Goal: Navigation & Orientation: Find specific page/section

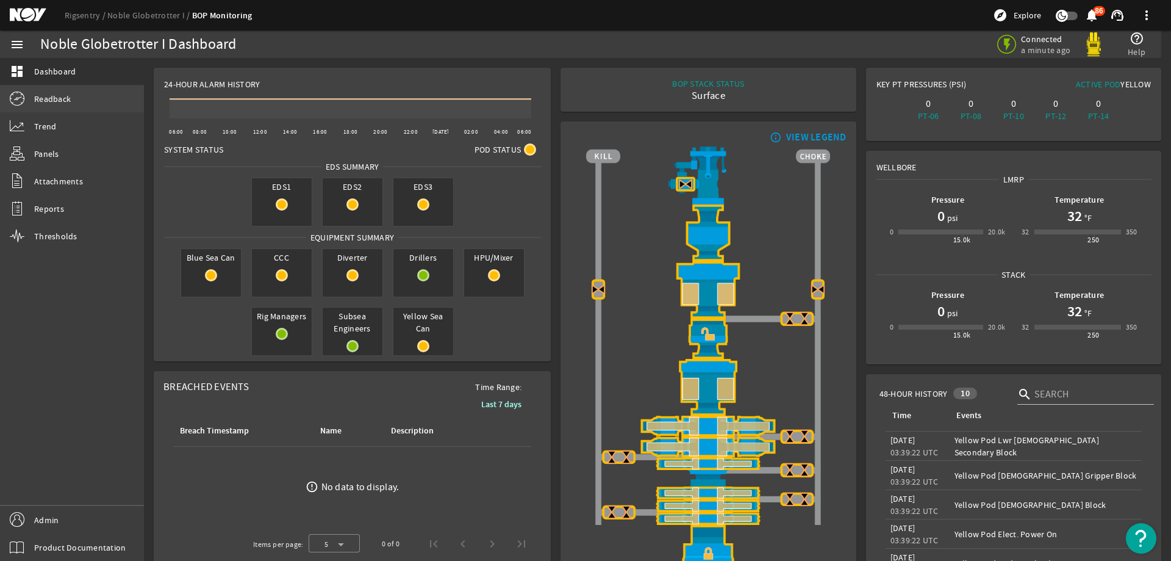
click at [76, 105] on link "Readback" at bounding box center [72, 98] width 144 height 27
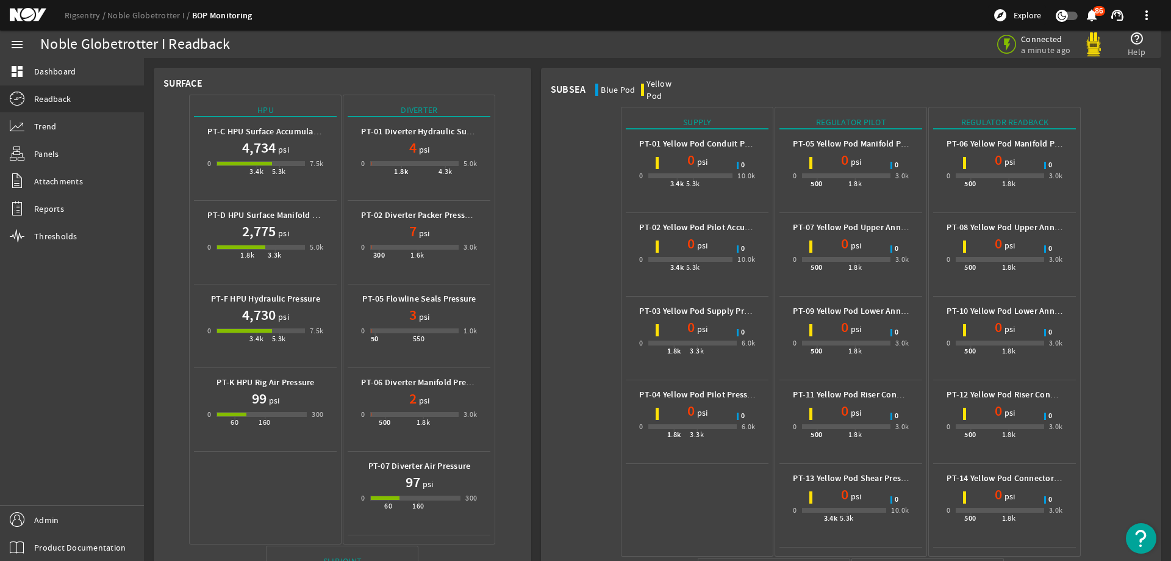
click at [35, 23] on div "Rigsentry Noble Globetrotter I BOP Monitoring explore Explore notifications 86 …" at bounding box center [585, 15] width 1171 height 31
click at [34, 12] on mat-icon at bounding box center [37, 15] width 55 height 15
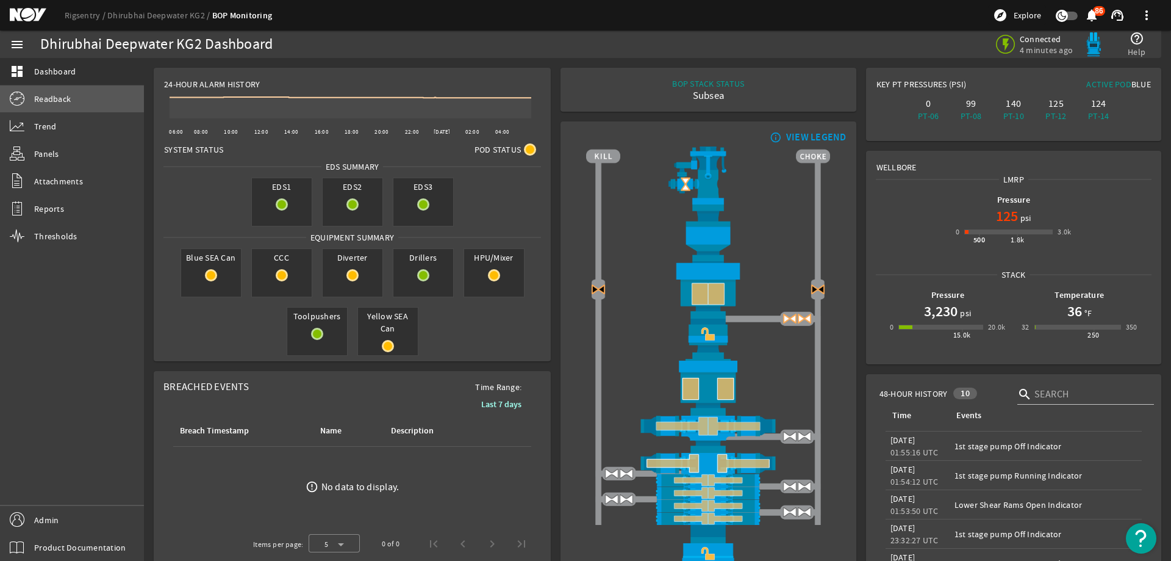
click at [63, 99] on span "Readback" at bounding box center [52, 99] width 37 height 12
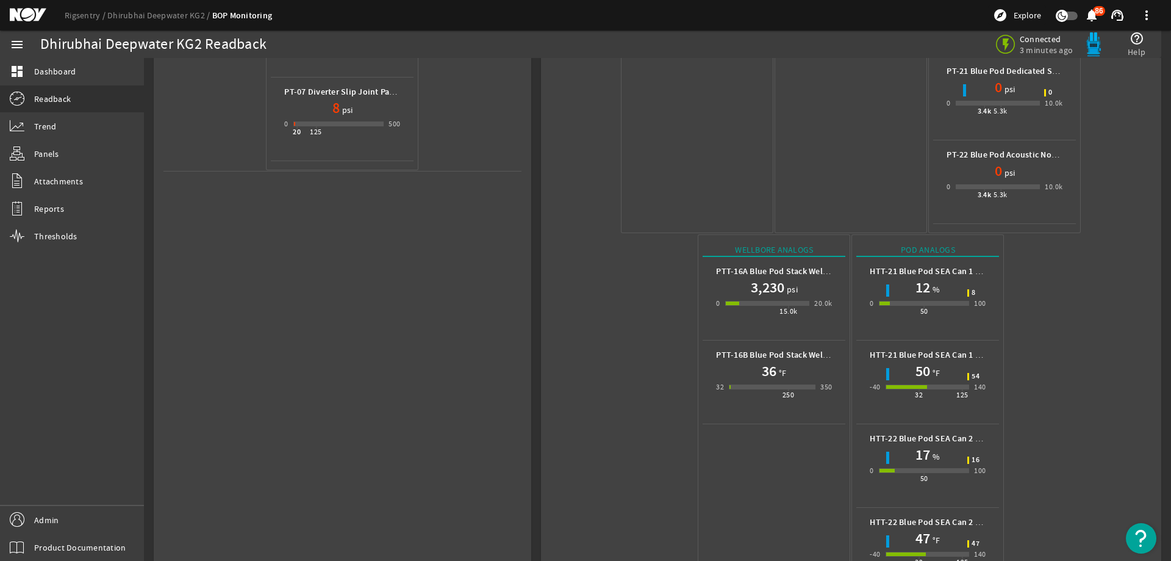
scroll to position [622, 0]
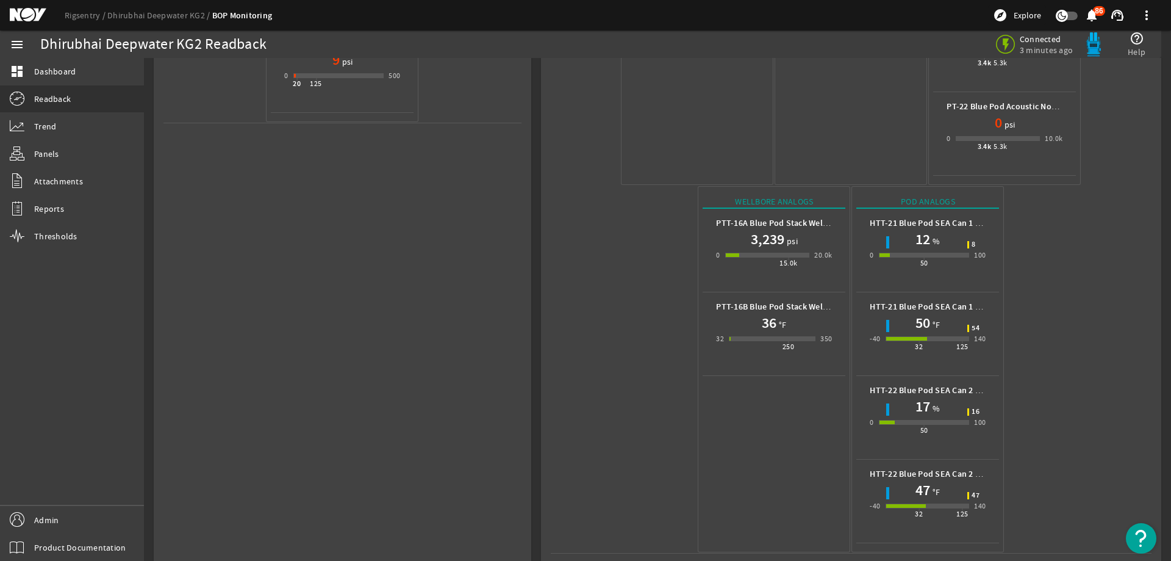
click at [34, 17] on mat-icon at bounding box center [37, 15] width 55 height 15
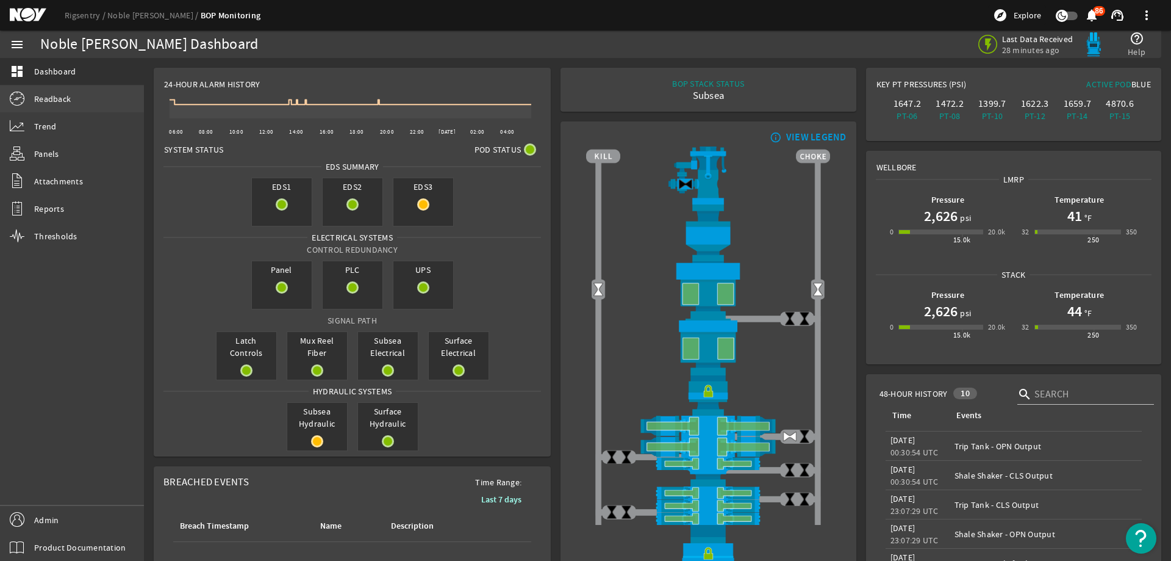
click at [93, 93] on link "Readback" at bounding box center [72, 98] width 144 height 27
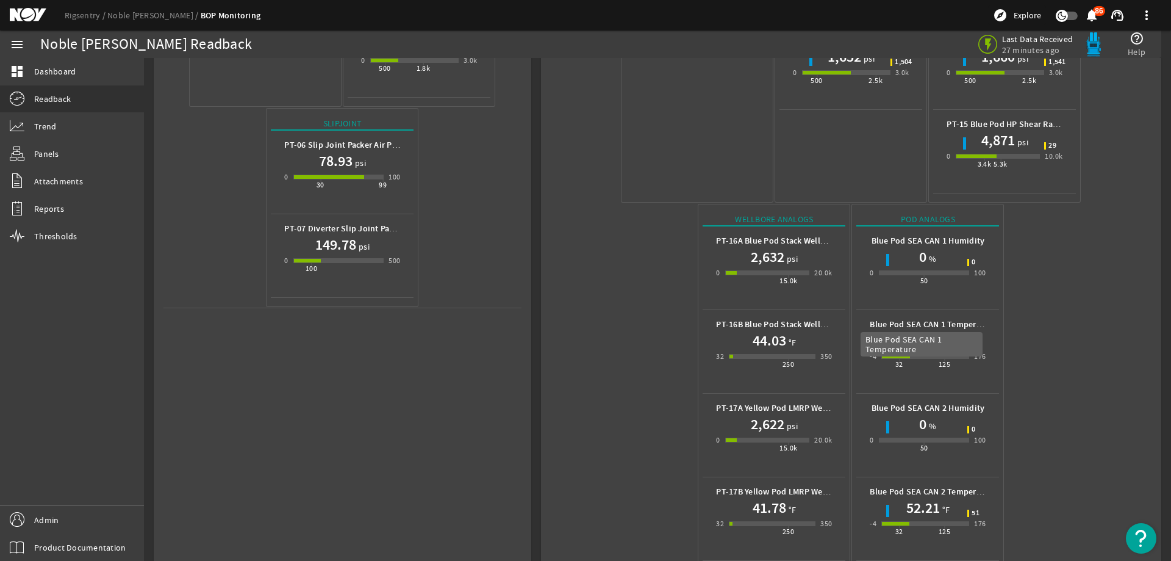
scroll to position [455, 0]
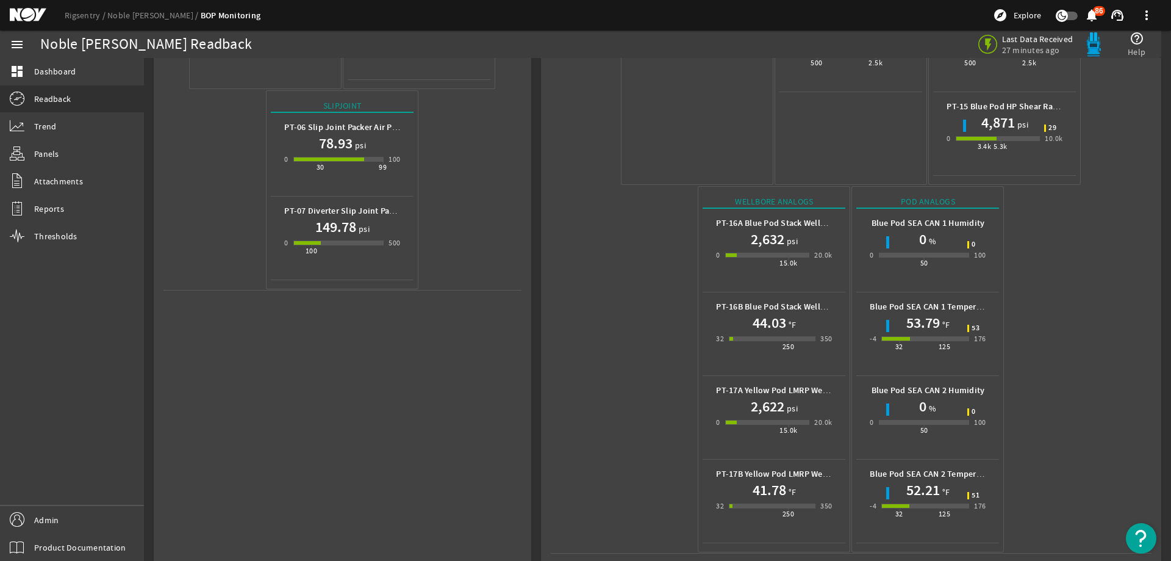
click at [32, 16] on mat-icon at bounding box center [37, 15] width 55 height 15
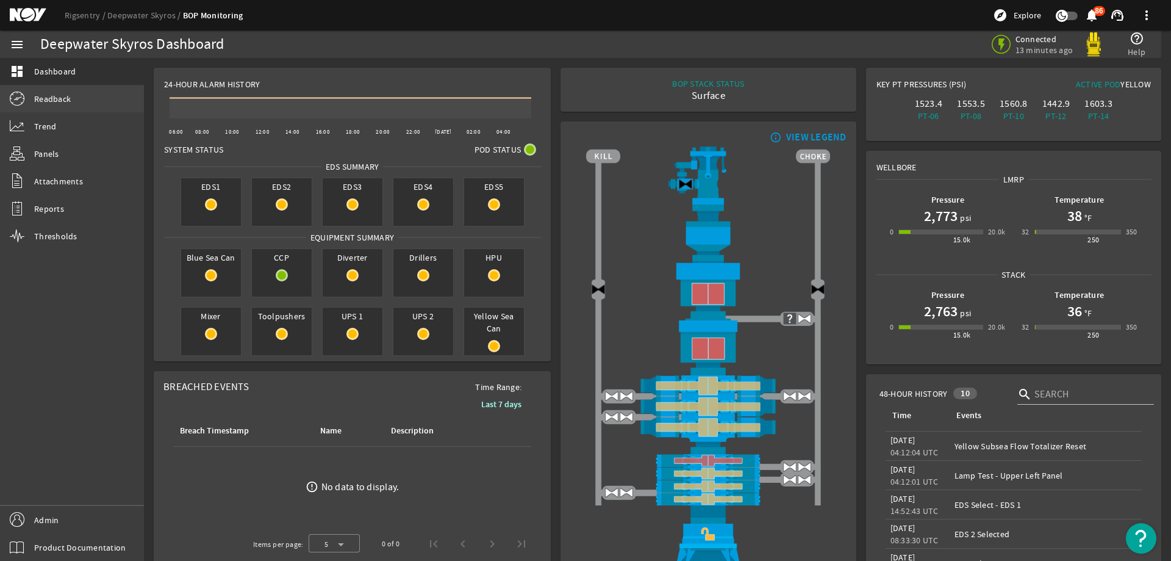
click at [87, 99] on link "Readback" at bounding box center [72, 98] width 144 height 27
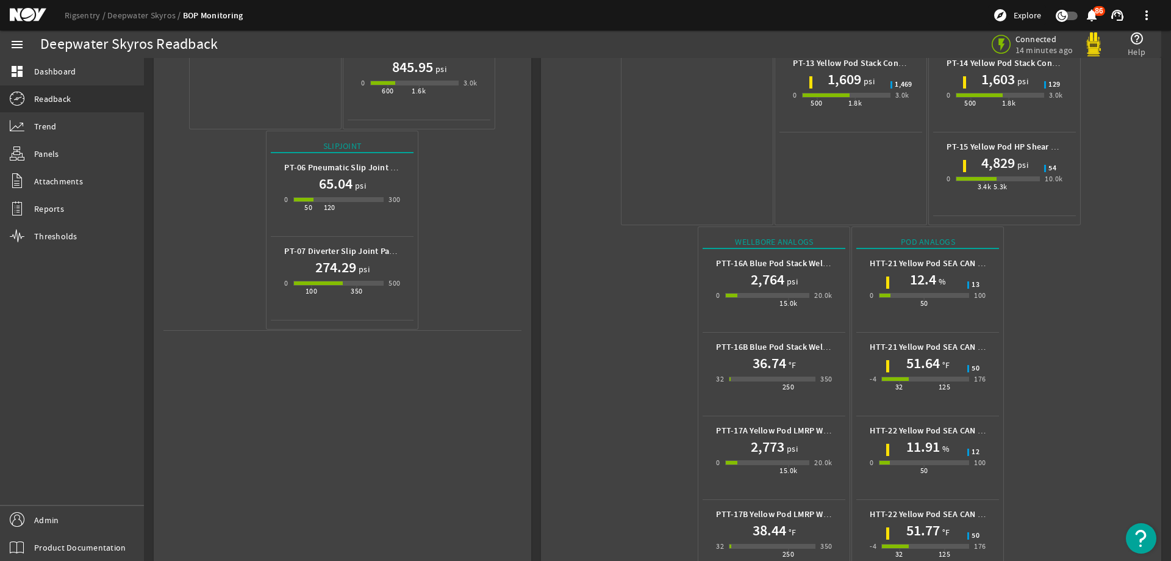
scroll to position [455, 0]
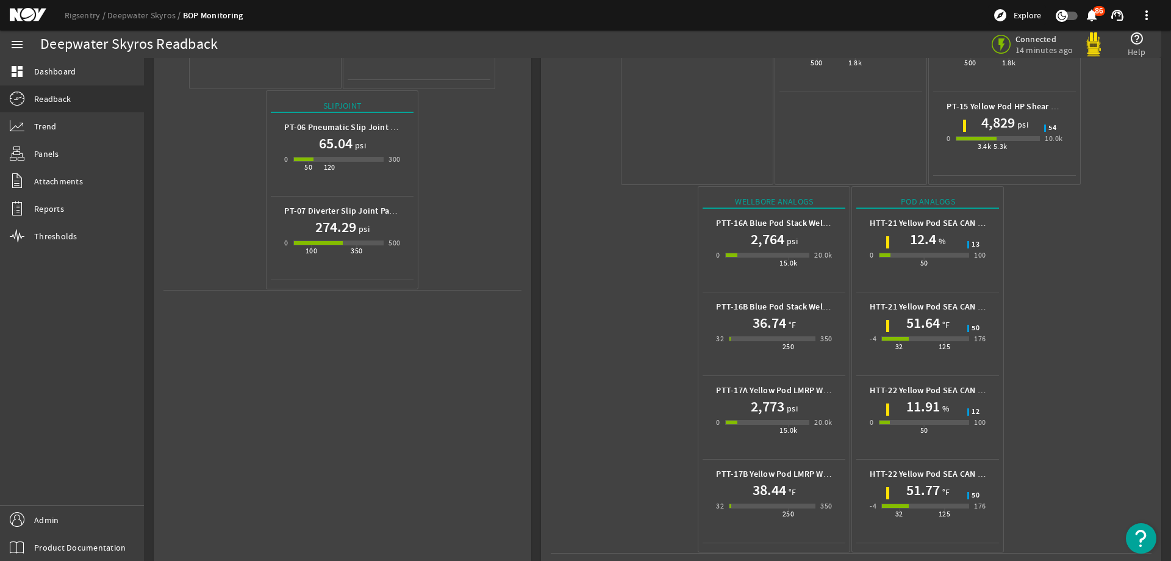
click at [24, 18] on mat-icon at bounding box center [37, 15] width 55 height 15
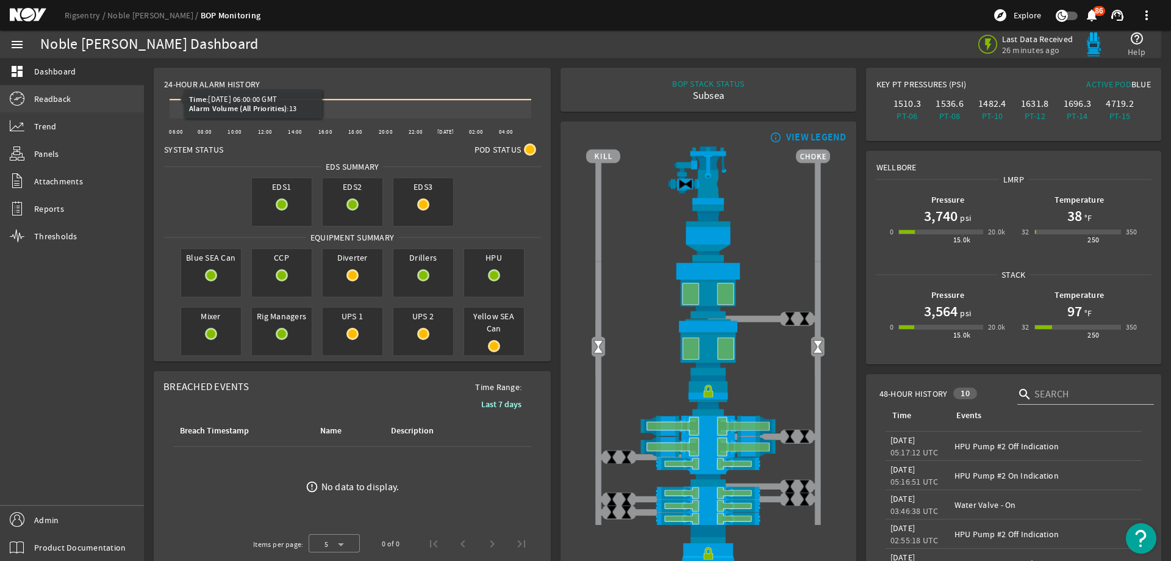
click at [79, 101] on link "Readback" at bounding box center [72, 98] width 144 height 27
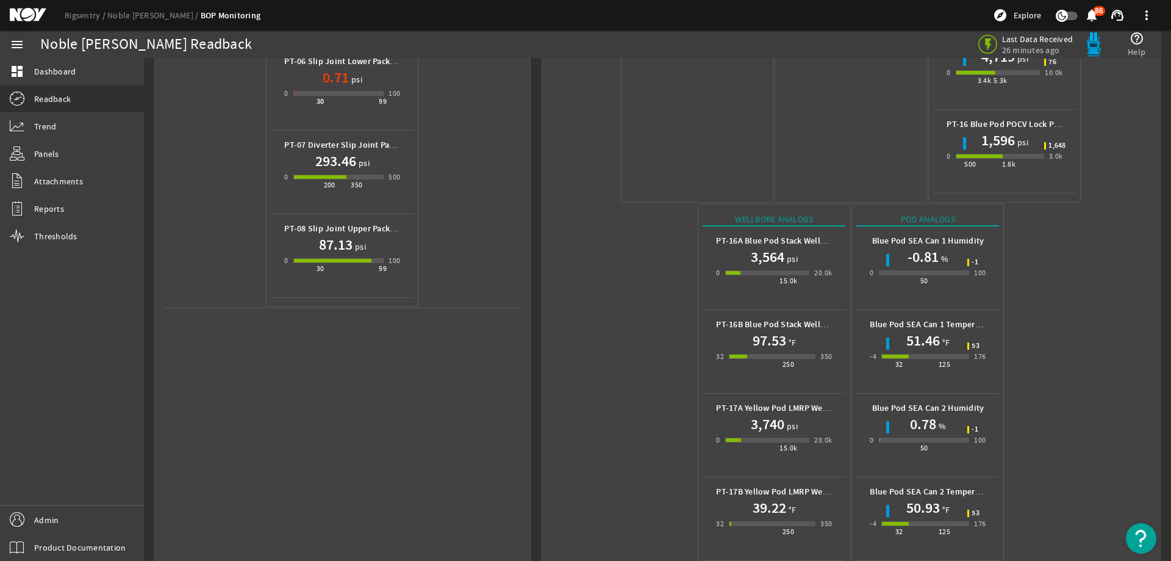
scroll to position [539, 0]
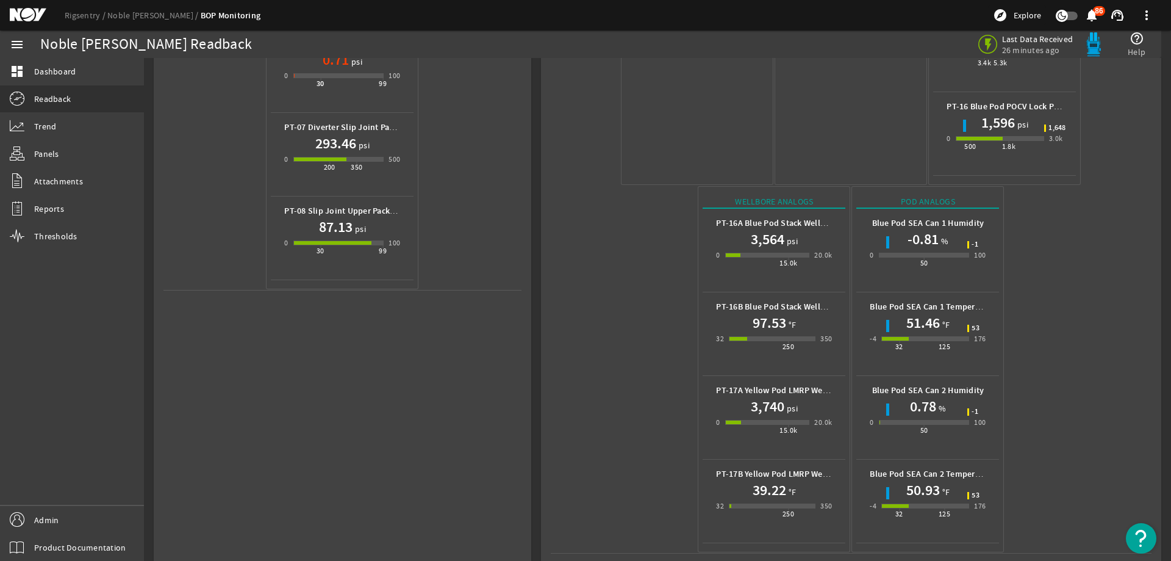
click at [19, 14] on mat-icon at bounding box center [37, 15] width 55 height 15
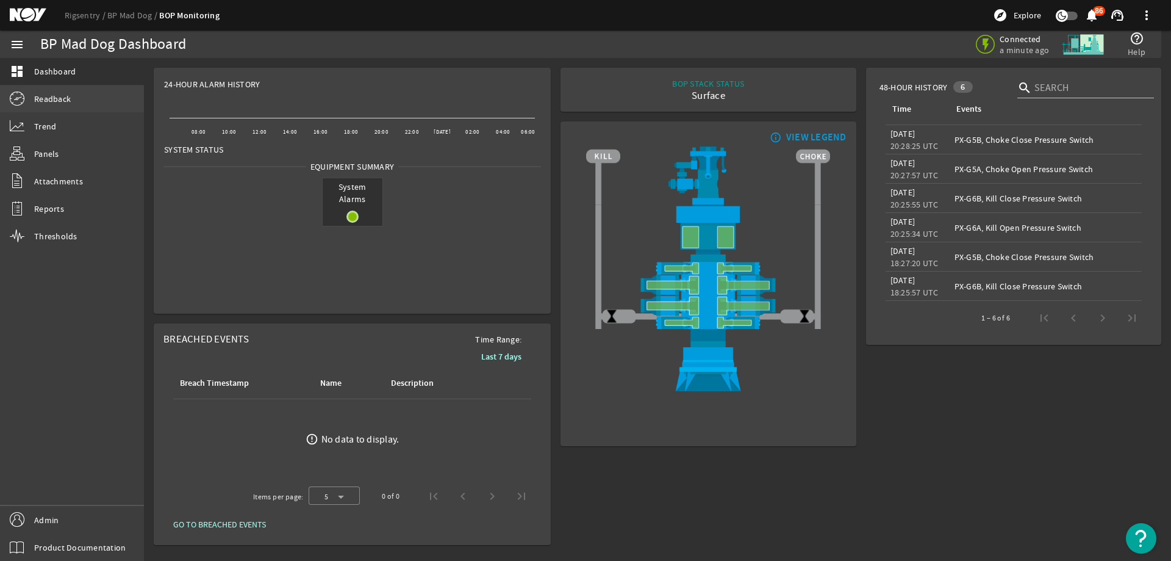
click at [85, 109] on link "Readback" at bounding box center [72, 98] width 144 height 27
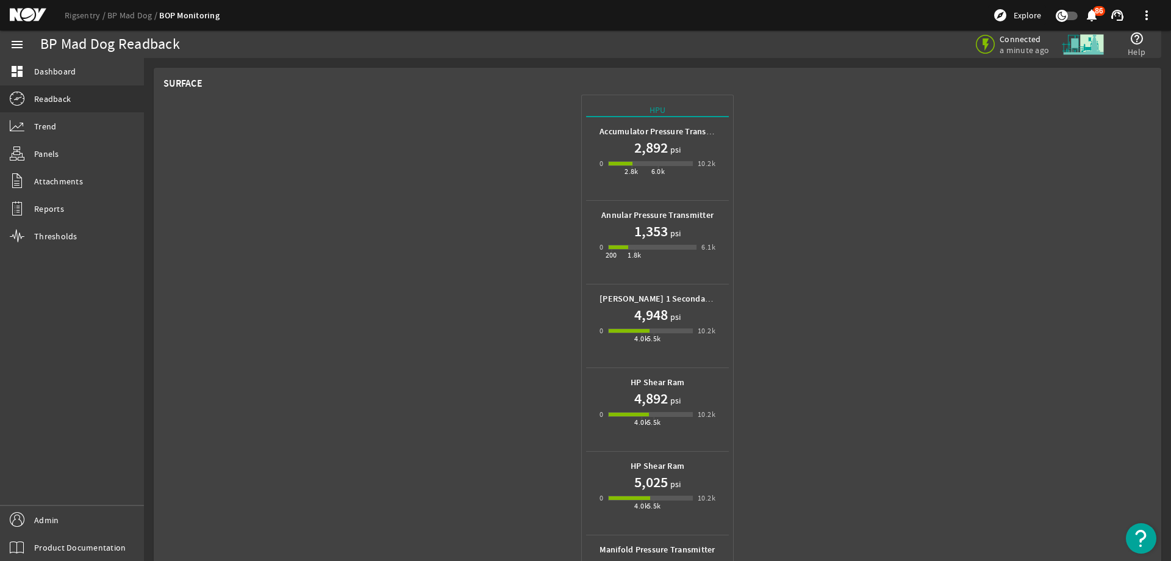
click at [30, 18] on mat-icon at bounding box center [37, 15] width 55 height 15
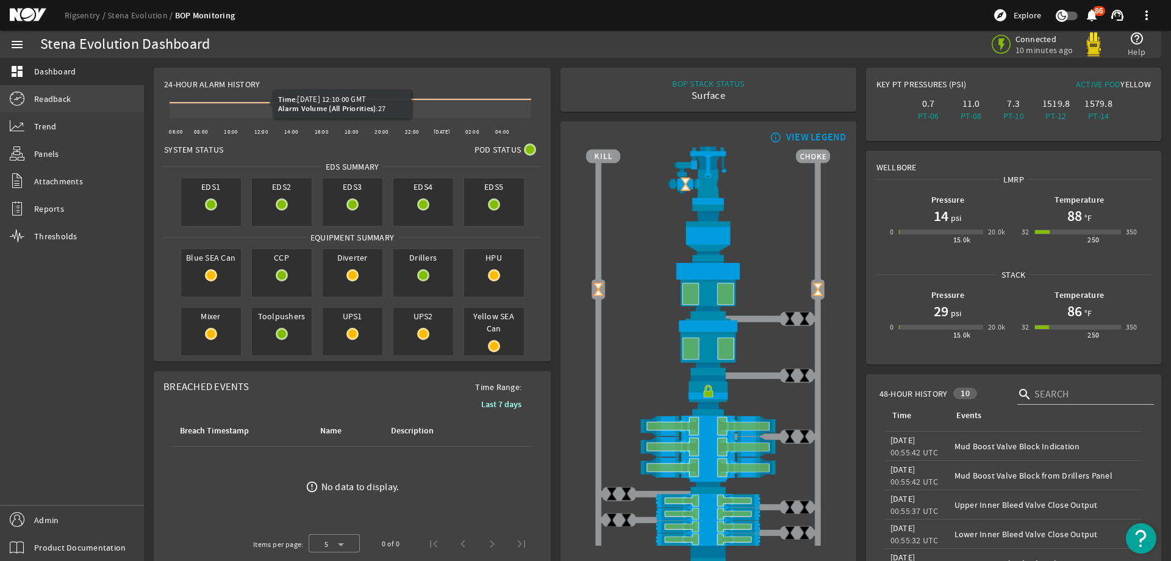
click at [94, 95] on link "Readback" at bounding box center [72, 98] width 144 height 27
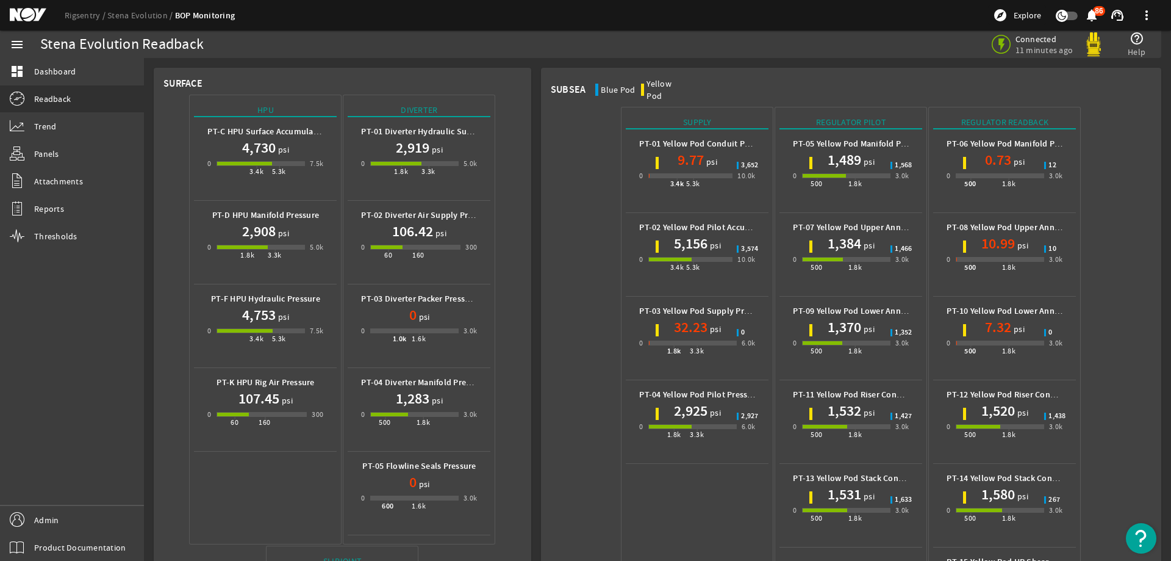
click at [18, 21] on mat-icon at bounding box center [37, 15] width 55 height 15
